Goal: Information Seeking & Learning: Learn about a topic

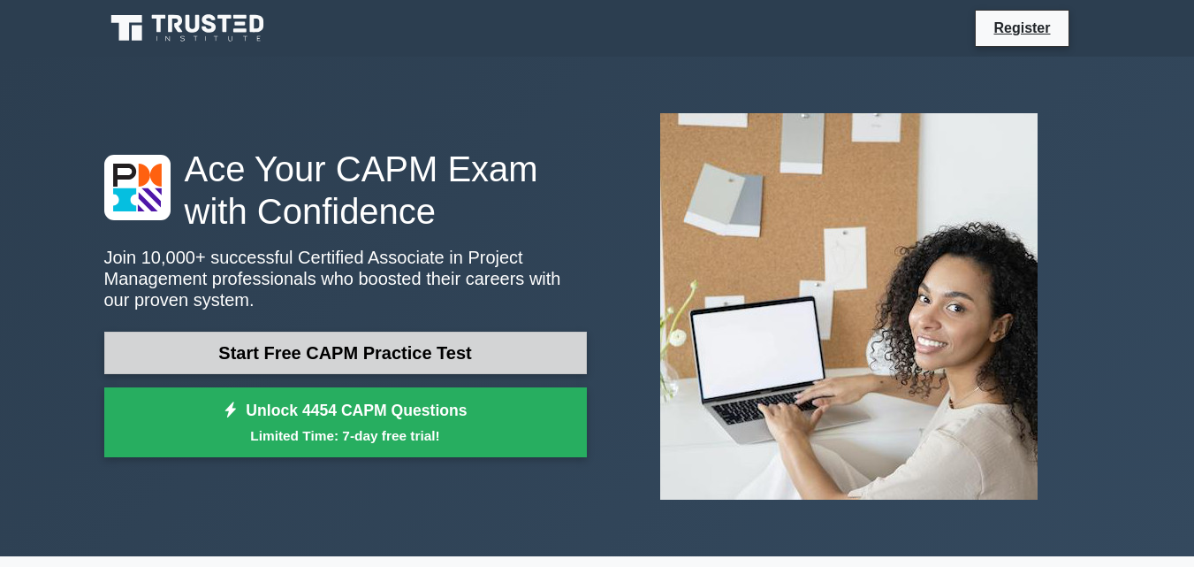
click at [412, 356] on link "Start Free CAPM Practice Test" at bounding box center [345, 353] width 483 height 42
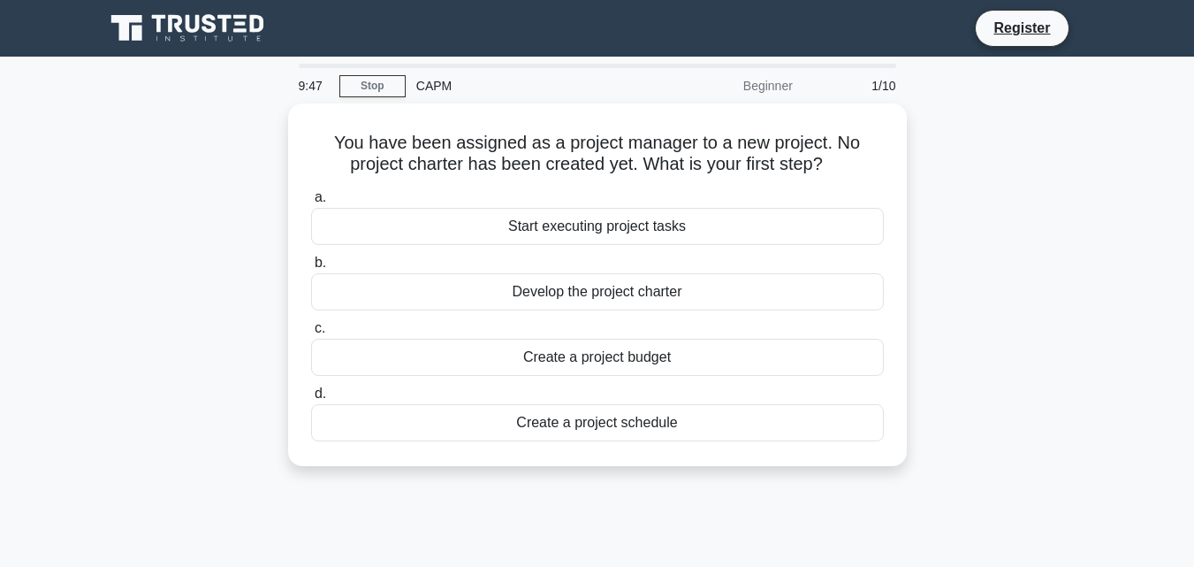
click at [768, 91] on div "Beginner" at bounding box center [726, 85] width 155 height 35
click at [434, 84] on div "CAPM" at bounding box center [527, 85] width 243 height 35
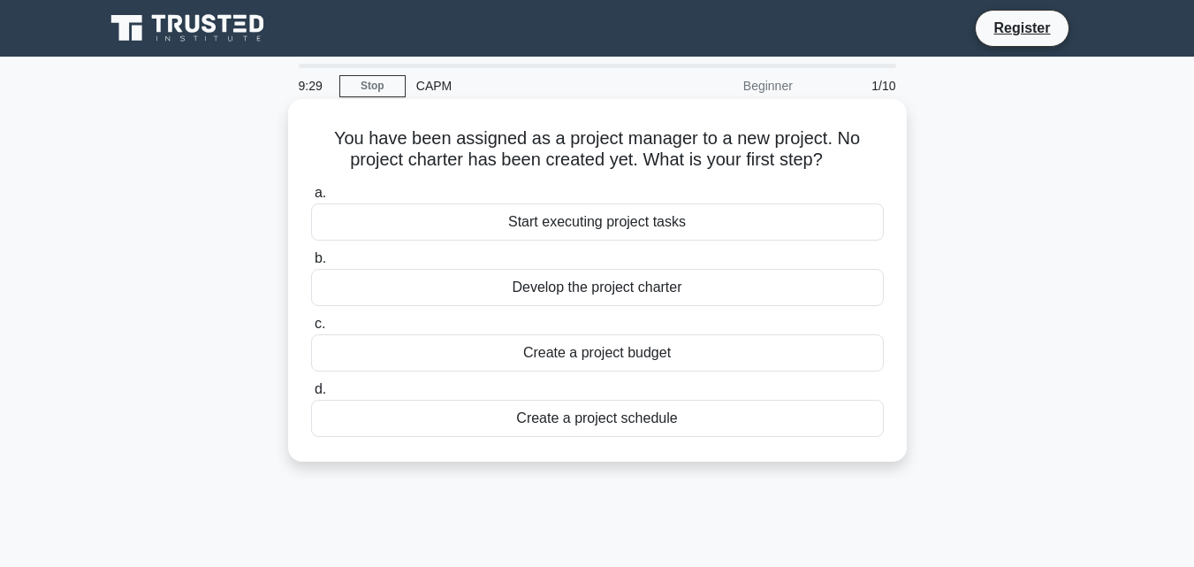
click at [682, 425] on div "Create a project schedule" at bounding box center [597, 418] width 573 height 37
click at [311, 395] on input "d. Create a project schedule" at bounding box center [311, 389] width 0 height 11
